Goal: Navigation & Orientation: Find specific page/section

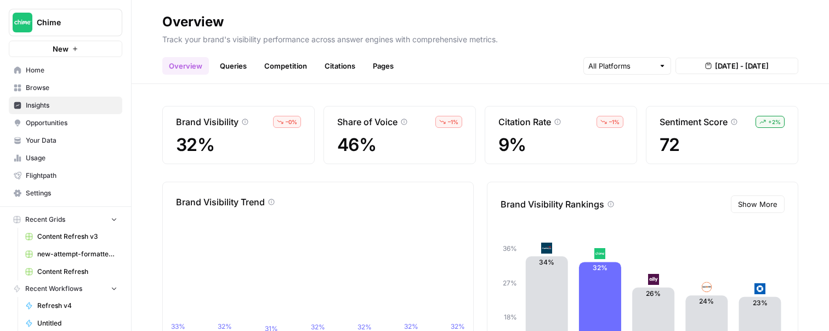
click at [241, 67] on link "Queries" at bounding box center [233, 66] width 40 height 18
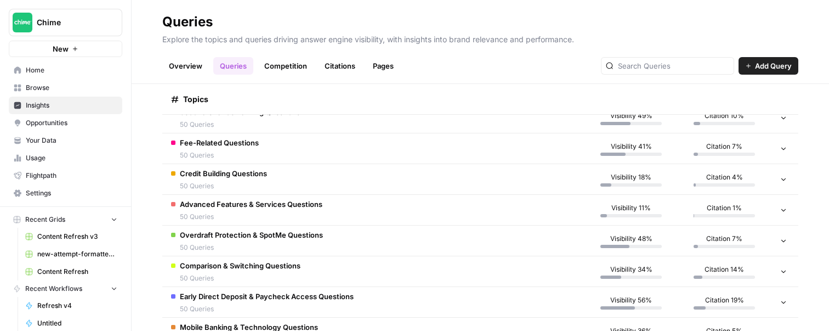
scroll to position [156, 0]
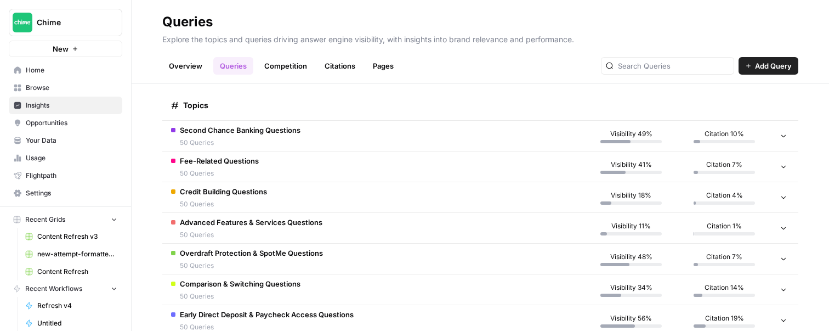
click at [247, 132] on span "Second Chance Banking Questions" at bounding box center [240, 129] width 121 height 11
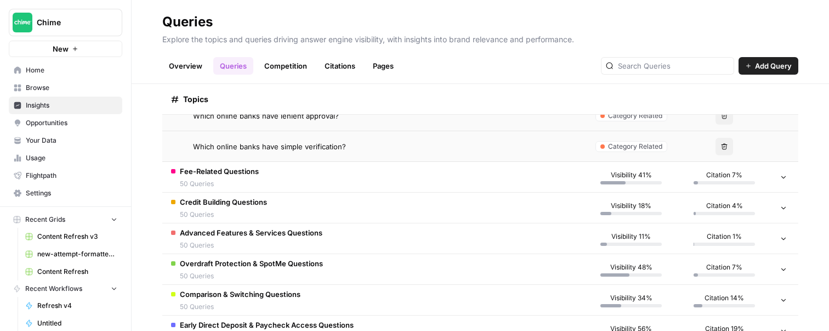
scroll to position [1646, 0]
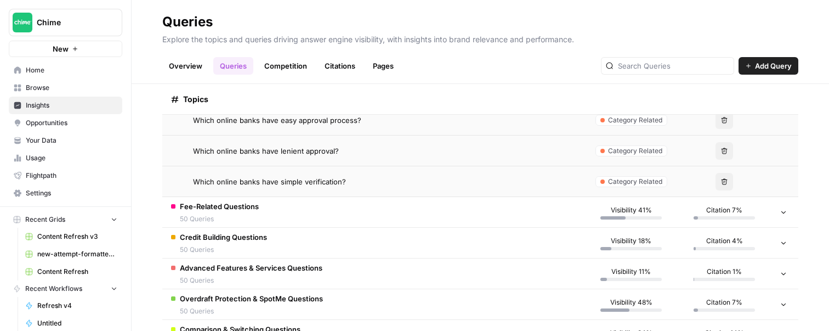
click at [282, 205] on td "Fee-Related Questions 50 Queries" at bounding box center [373, 212] width 422 height 30
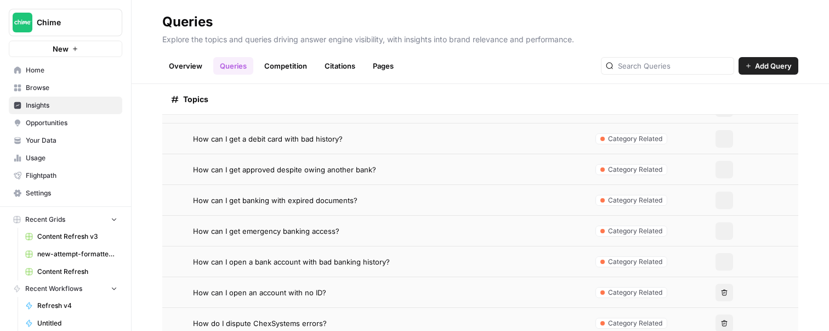
scroll to position [0, 0]
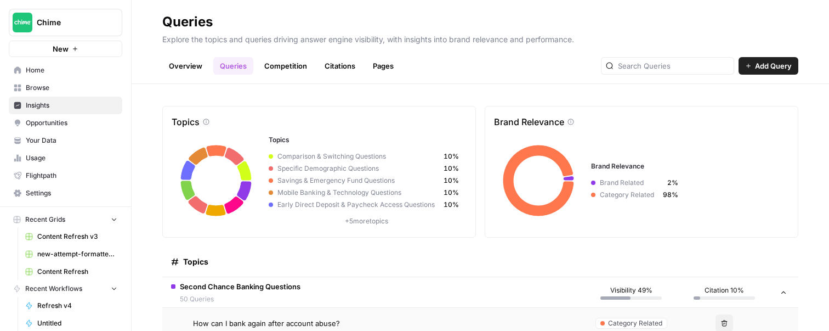
click at [280, 66] on link "Competition" at bounding box center [286, 66] width 56 height 18
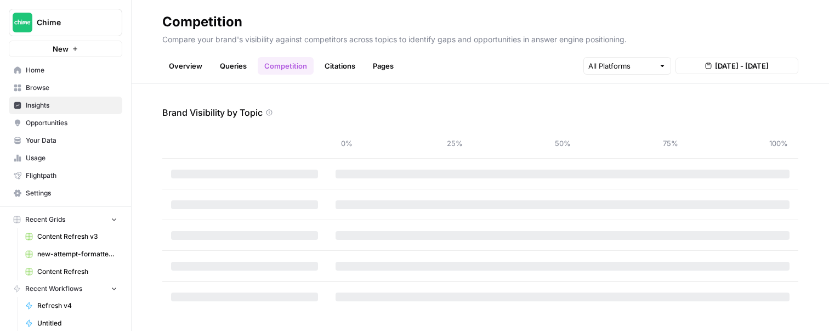
click at [351, 65] on link "Citations" at bounding box center [340, 66] width 44 height 18
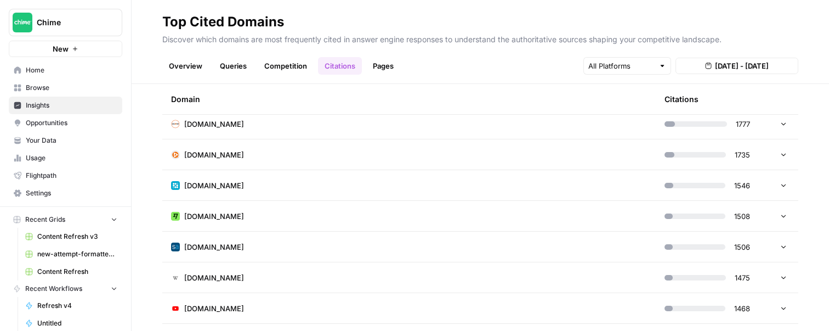
scroll to position [473, 0]
